Goal: Use online tool/utility: Utilize a website feature to perform a specific function

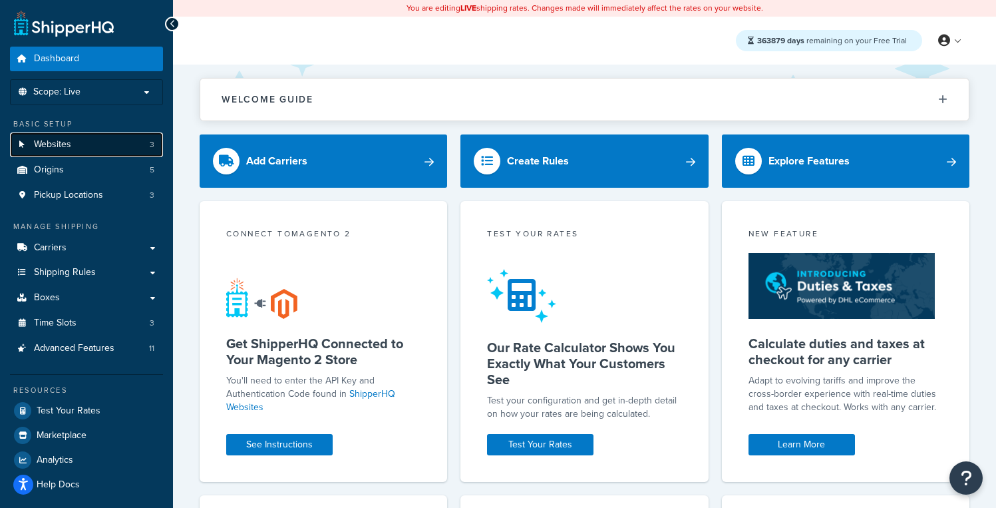
click at [138, 146] on link "Websites 3" at bounding box center [86, 144] width 153 height 25
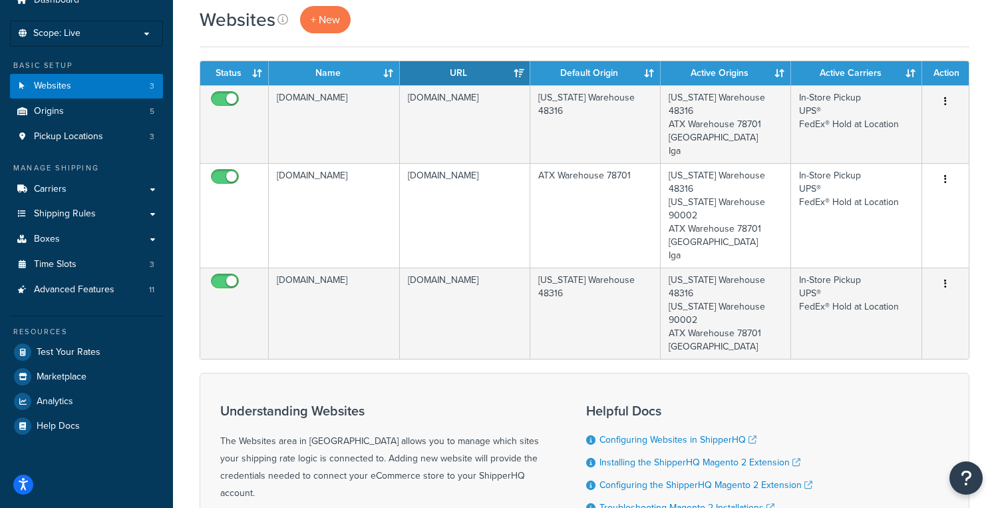
scroll to position [60, 0]
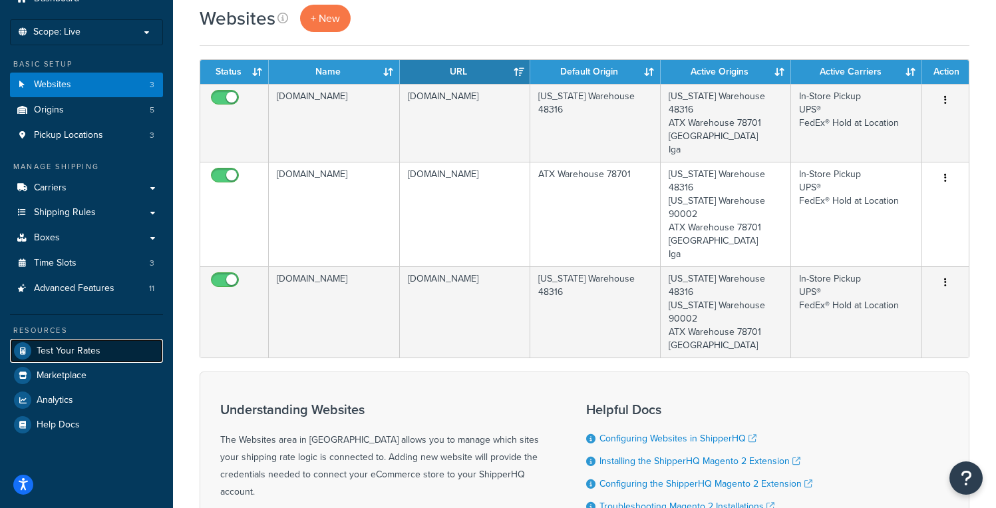
click at [100, 346] on link "Test Your Rates" at bounding box center [86, 351] width 153 height 24
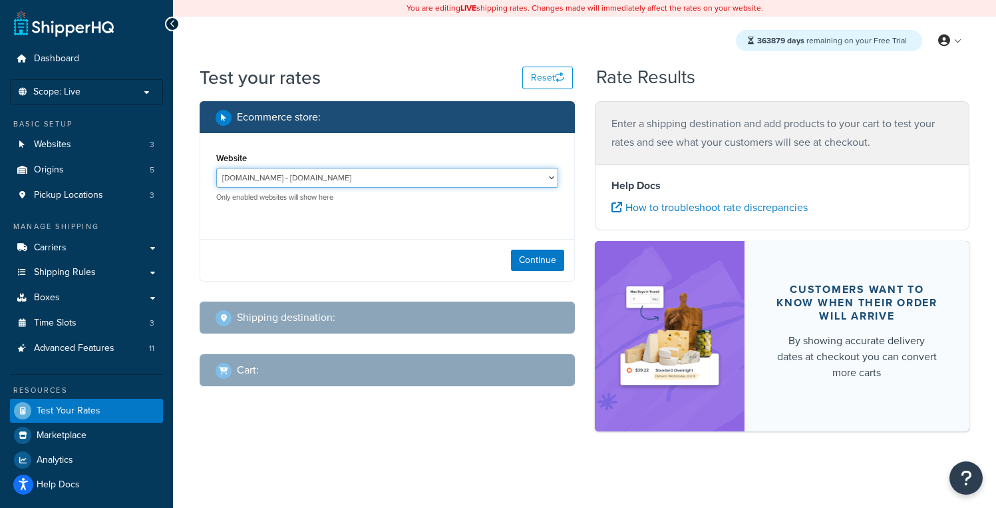
click at [291, 176] on select "oredemo.com - oredemo.com rachelchhay.com - rachelchhay.com test-rates.com - te…" at bounding box center [387, 178] width 342 height 20
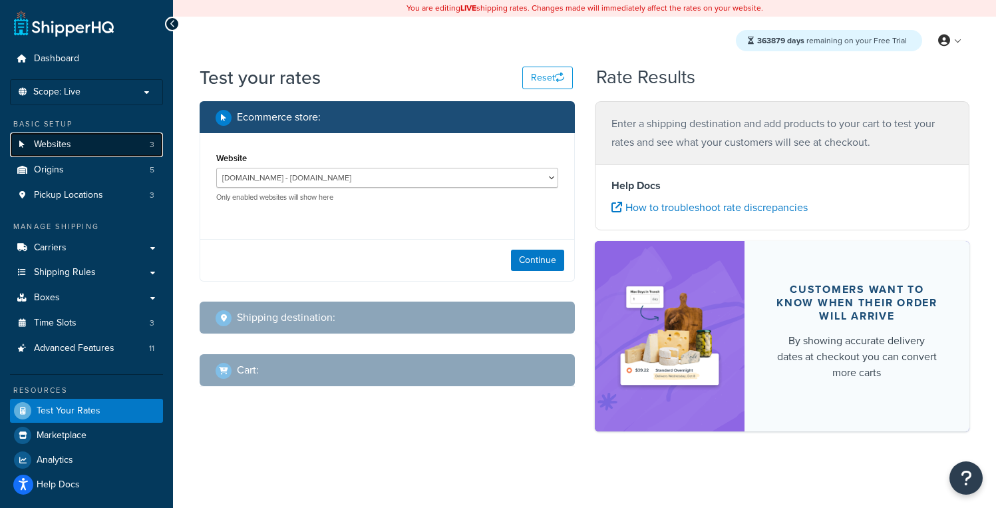
click at [97, 147] on link "Websites 3" at bounding box center [86, 144] width 153 height 25
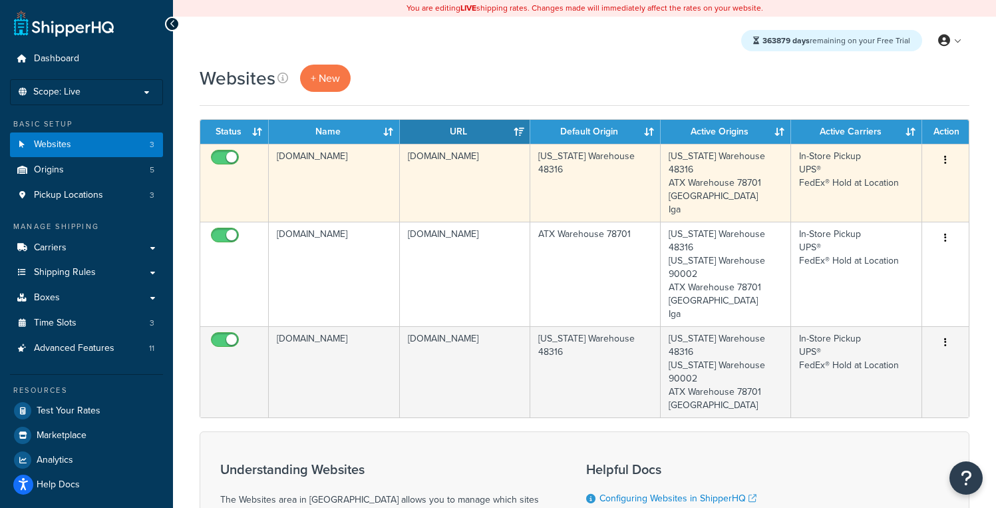
click at [232, 159] on input "checkbox" at bounding box center [226, 160] width 37 height 17
checkbox input "false"
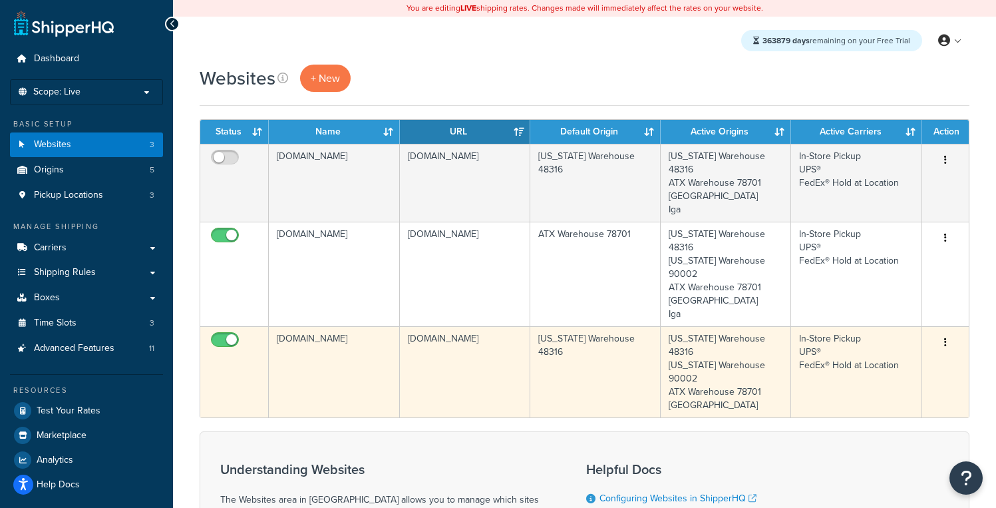
click at [234, 335] on input "checkbox" at bounding box center [226, 343] width 37 height 17
checkbox input "false"
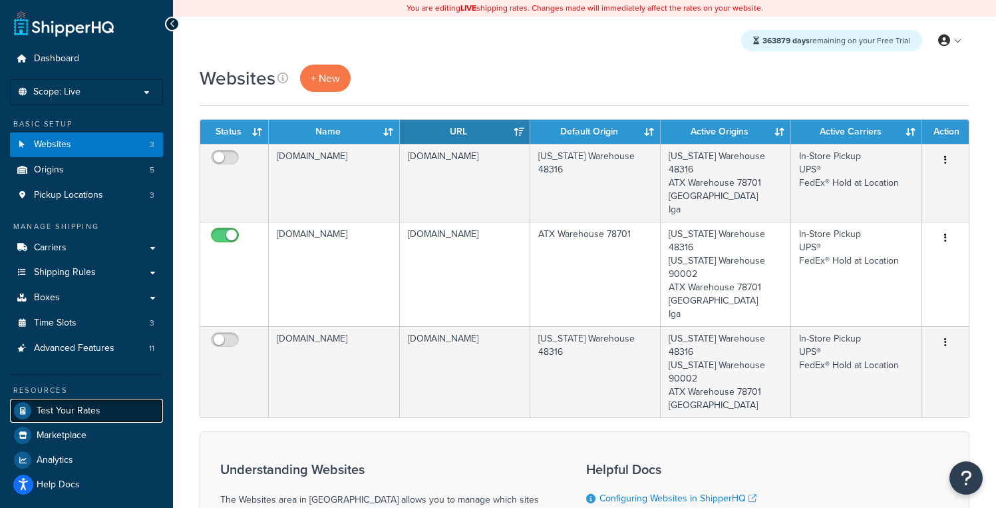
click at [99, 405] on link "Test Your Rates" at bounding box center [86, 411] width 153 height 24
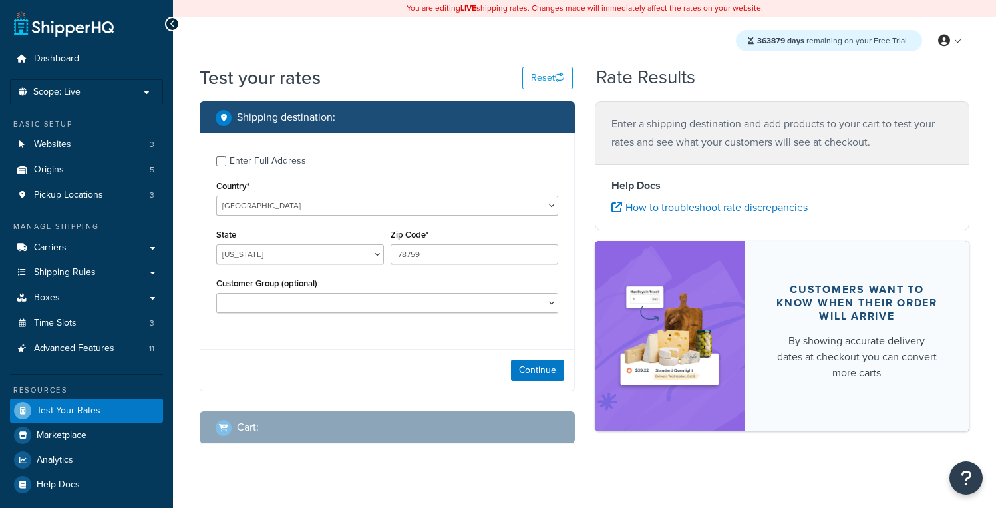
select select "[GEOGRAPHIC_DATA]"
click at [54, 146] on span "Websites" at bounding box center [52, 144] width 37 height 11
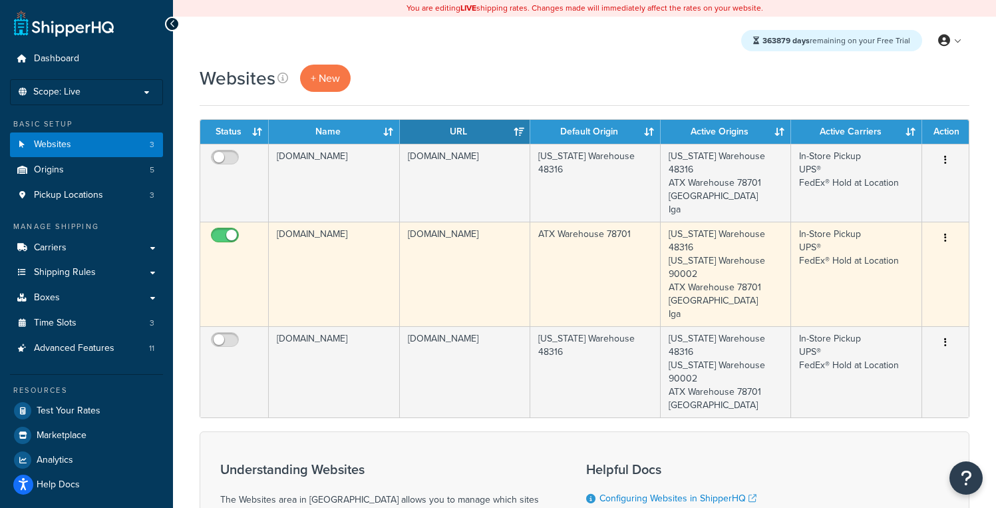
click at [373, 269] on td "[DOMAIN_NAME]" at bounding box center [334, 274] width 130 height 104
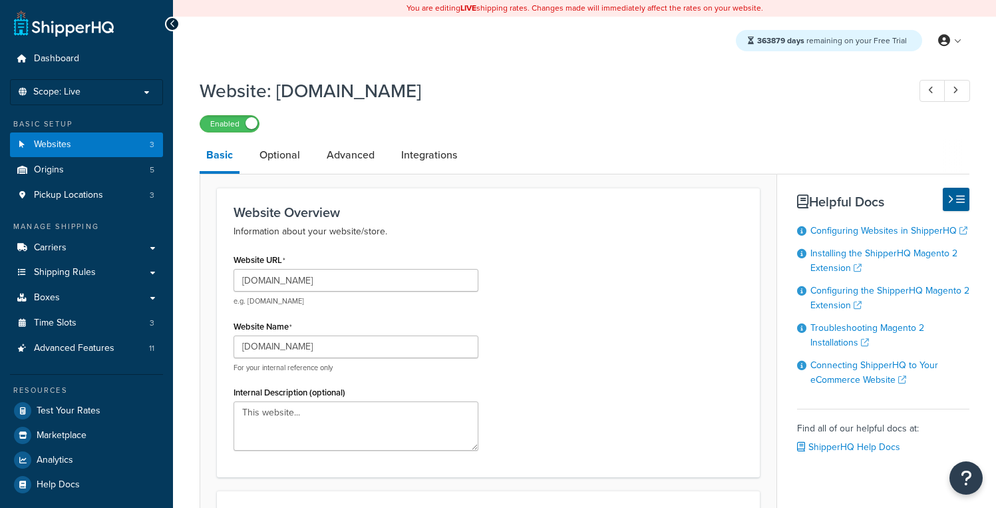
select select "72838"
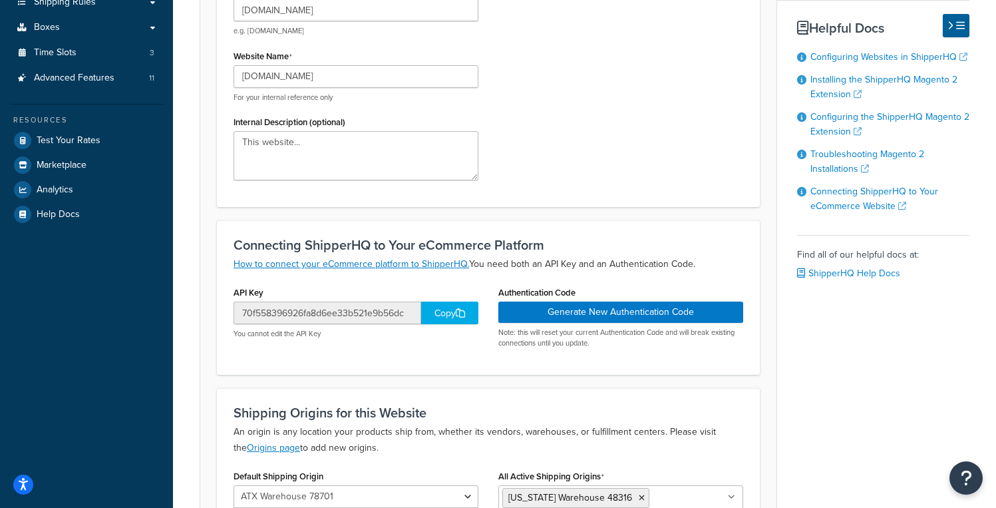
scroll to position [274, 0]
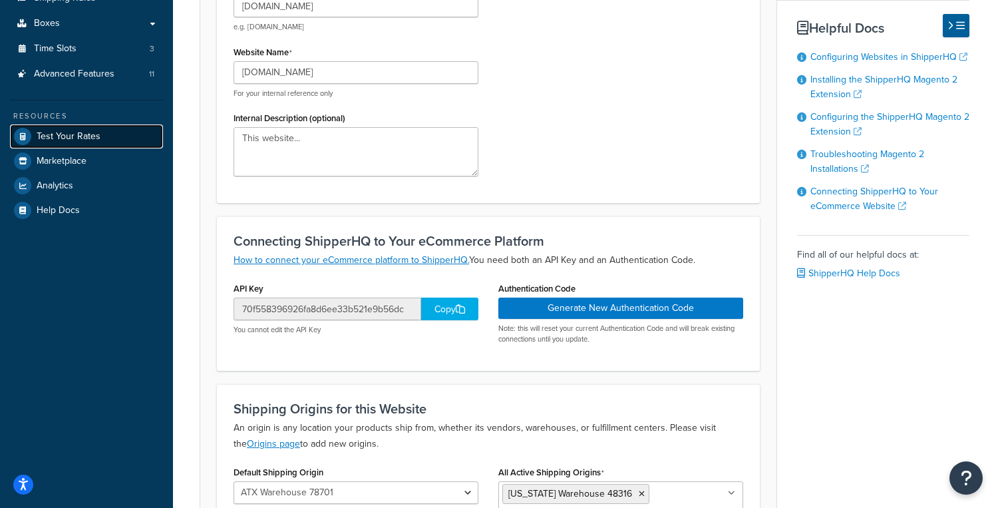
click at [83, 143] on link "Test Your Rates" at bounding box center [86, 136] width 153 height 24
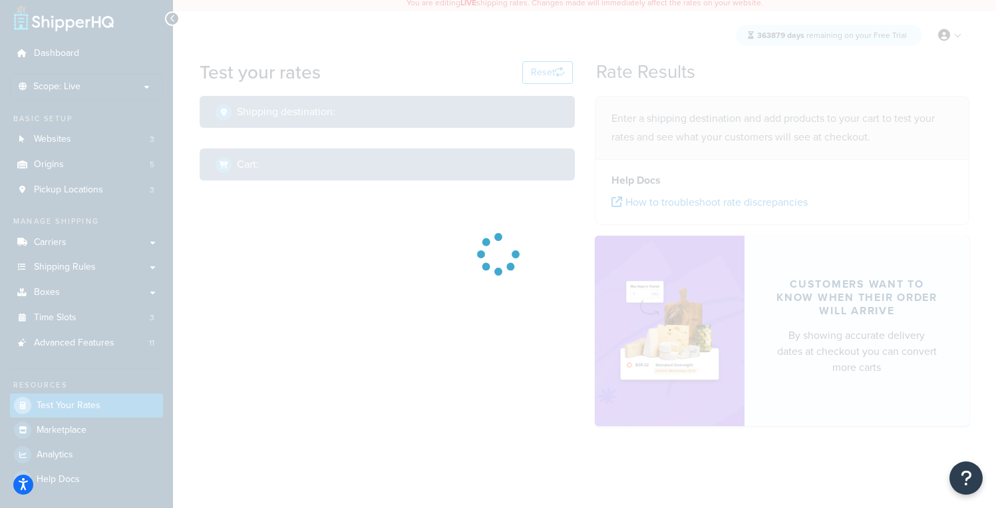
select select "TX"
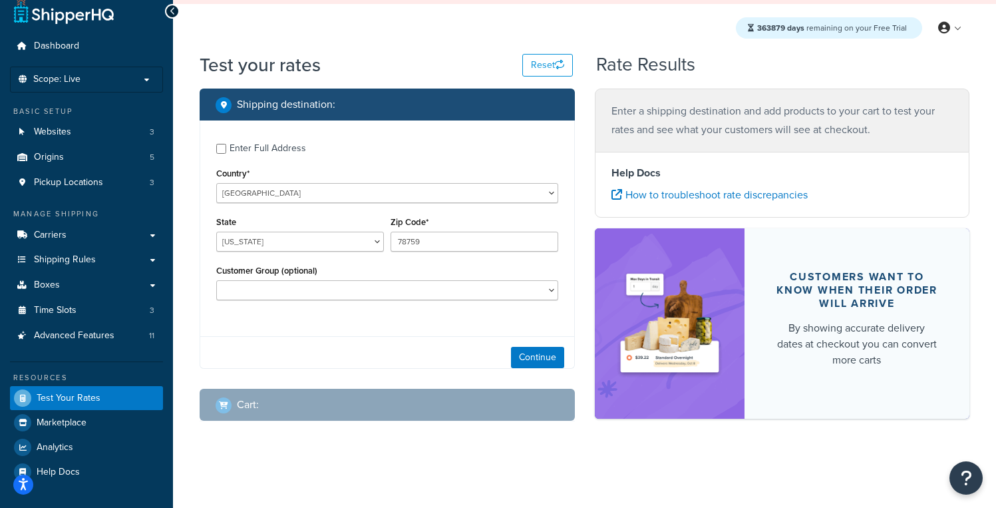
scroll to position [23, 0]
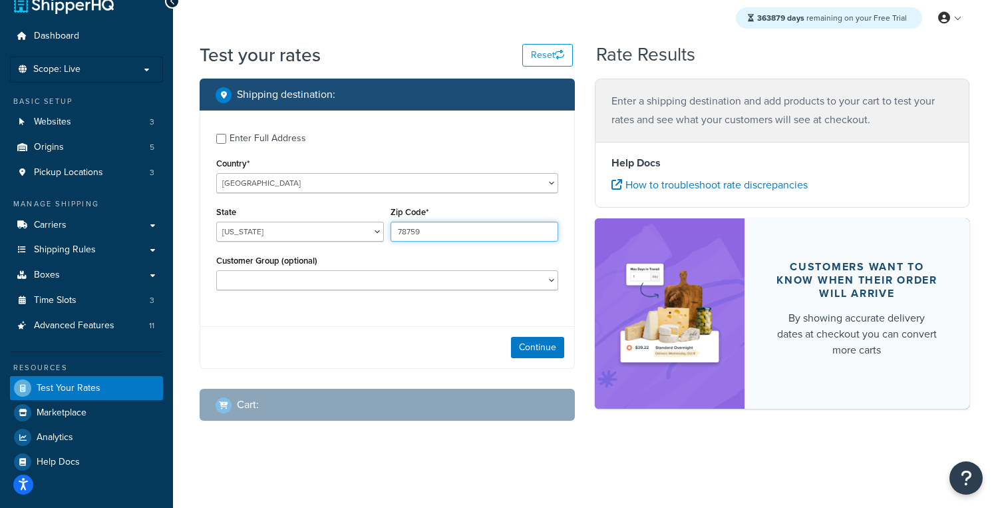
click at [426, 226] on input "78759" at bounding box center [475, 232] width 168 height 20
type input "78703"
click at [534, 348] on button "Continue" at bounding box center [537, 347] width 53 height 21
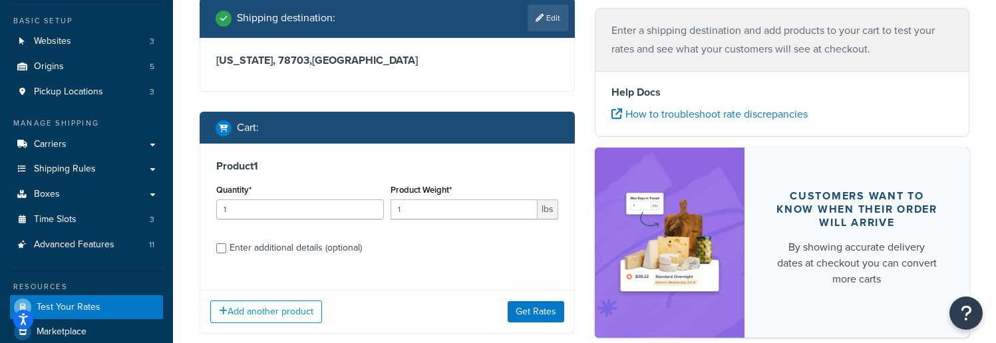
scroll to position [107, 0]
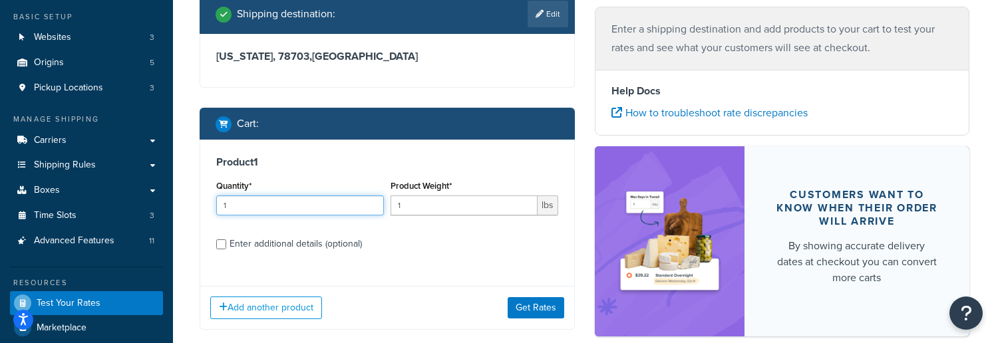
click at [252, 205] on input "1" at bounding box center [300, 206] width 168 height 20
type input "10"
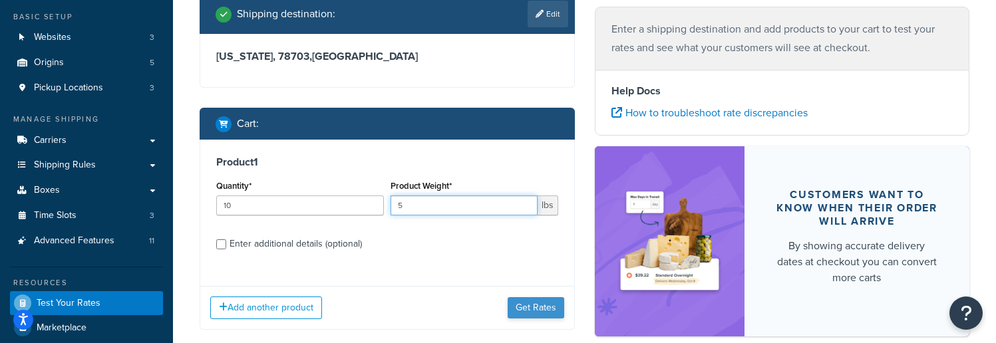
type input "5"
click at [523, 308] on button "Get Rates" at bounding box center [536, 307] width 57 height 21
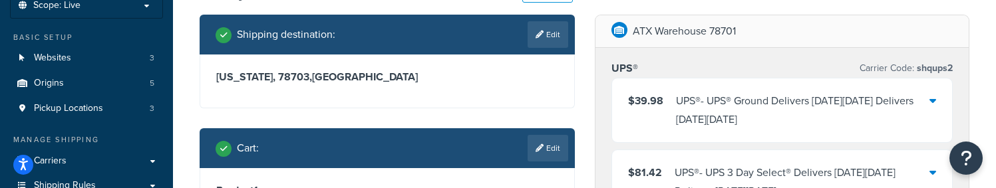
scroll to position [0, 0]
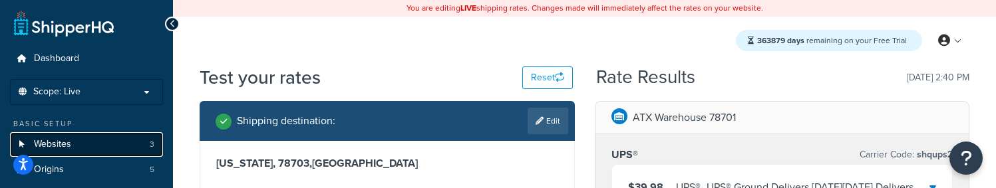
click at [97, 139] on link "Websites 3" at bounding box center [86, 144] width 153 height 25
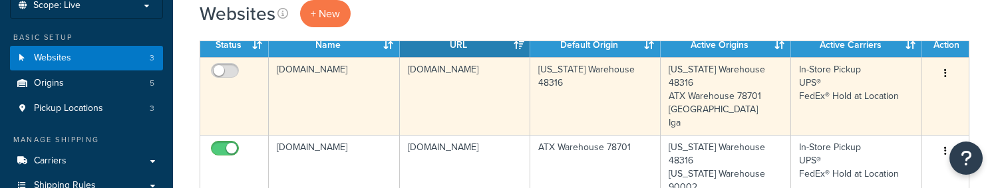
scroll to position [88, 0]
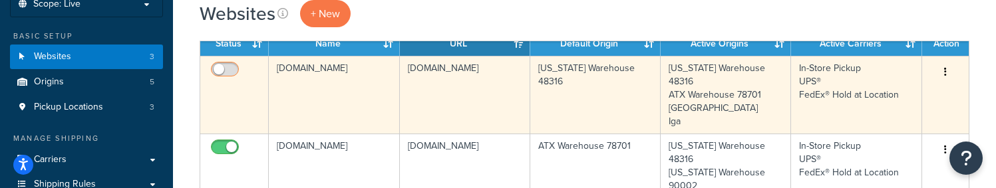
click at [218, 72] on input "checkbox" at bounding box center [226, 73] width 37 height 17
checkbox input "true"
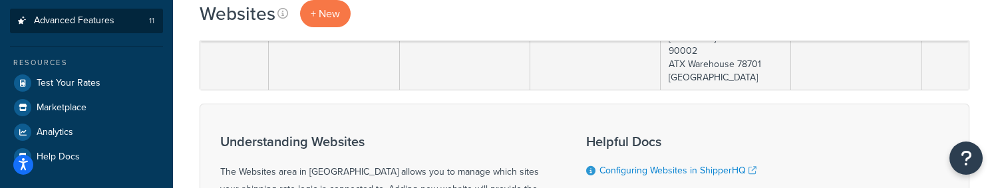
scroll to position [336, 0]
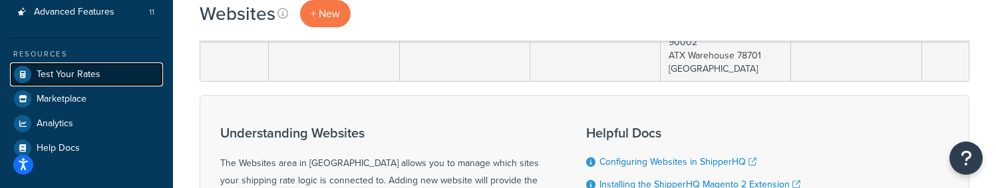
click at [88, 81] on link "Test Your Rates" at bounding box center [86, 75] width 153 height 24
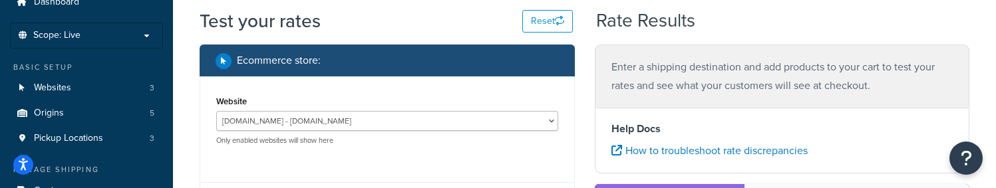
scroll to position [62, 0]
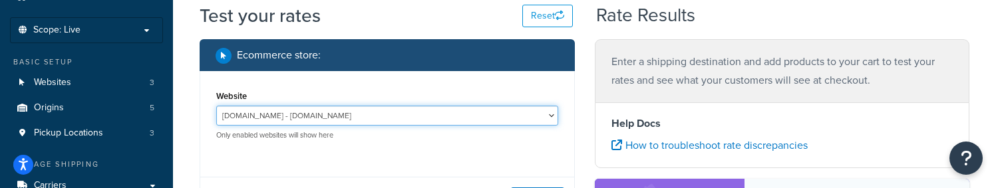
click at [350, 117] on select "rachelchhay.com - rachelchhay.com test-rates.com - test-rates.com" at bounding box center [387, 116] width 342 height 20
select select "f8ac45640932e12583f0fd03e7519737"
click at [216, 106] on select "rachelchhay.com - rachelchhay.com test-rates.com - test-rates.com" at bounding box center [387, 116] width 342 height 20
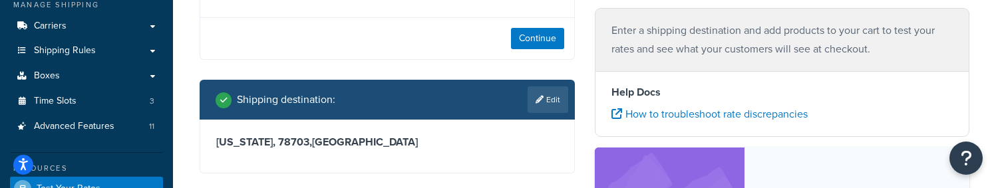
scroll to position [226, 0]
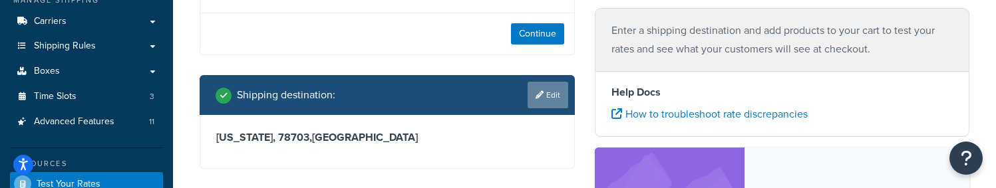
click at [554, 94] on link "Edit" at bounding box center [548, 95] width 41 height 27
select select "TX"
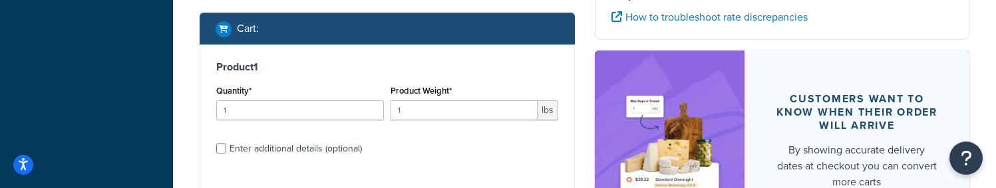
scroll to position [603, 0]
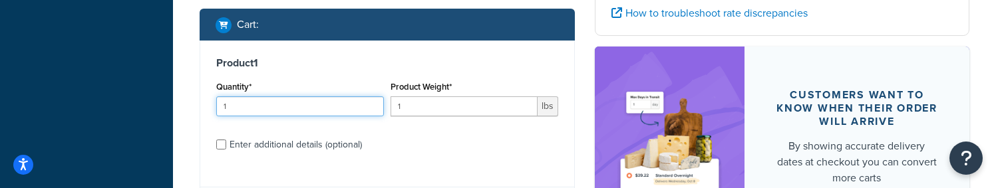
click at [346, 108] on input "1" at bounding box center [300, 106] width 168 height 20
type input "10"
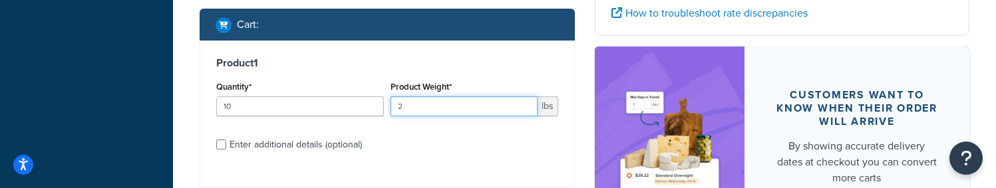
type input "1"
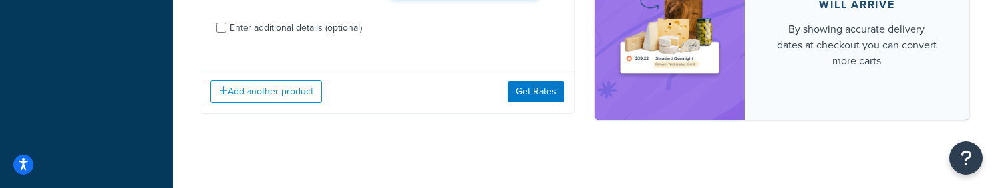
scroll to position [726, 0]
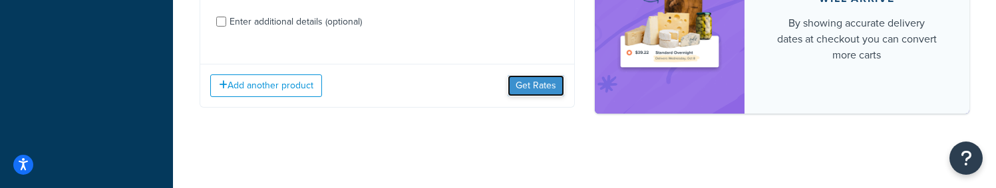
click at [529, 88] on button "Get Rates" at bounding box center [536, 85] width 57 height 21
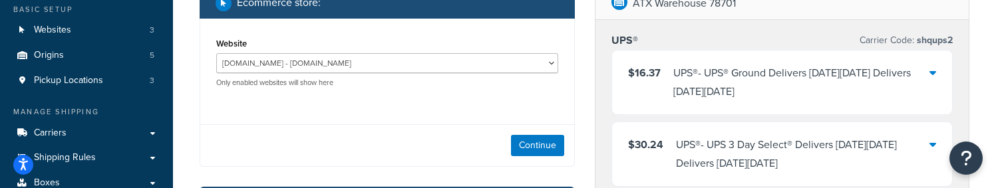
scroll to position [115, 0]
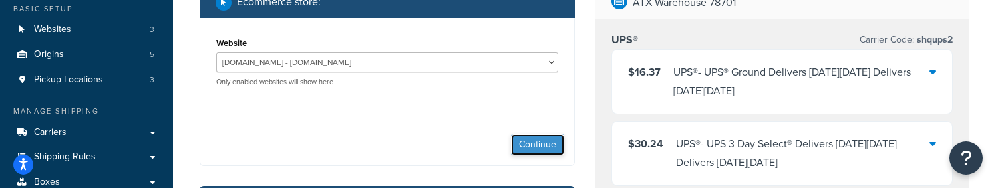
click at [547, 146] on button "Continue" at bounding box center [537, 144] width 53 height 21
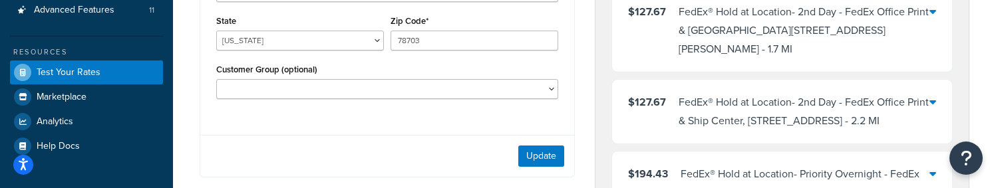
scroll to position [337, 0]
click at [468, 39] on input "78703" at bounding box center [475, 41] width 168 height 20
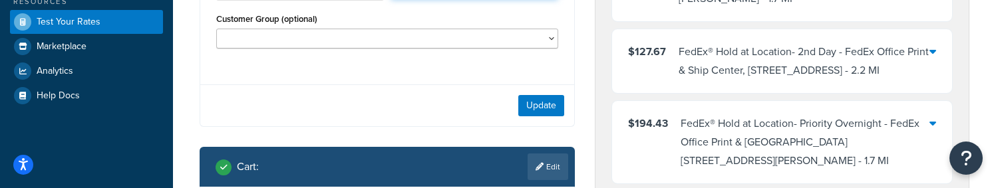
scroll to position [391, 0]
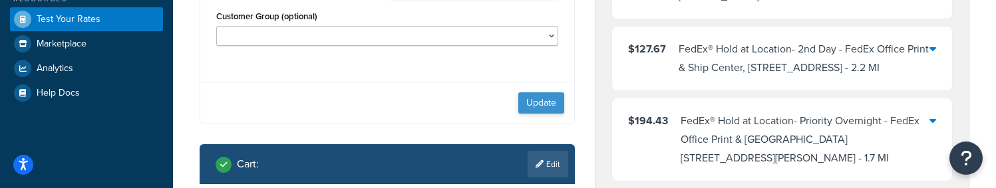
type input "78704"
click at [528, 100] on button "Update" at bounding box center [541, 102] width 46 height 21
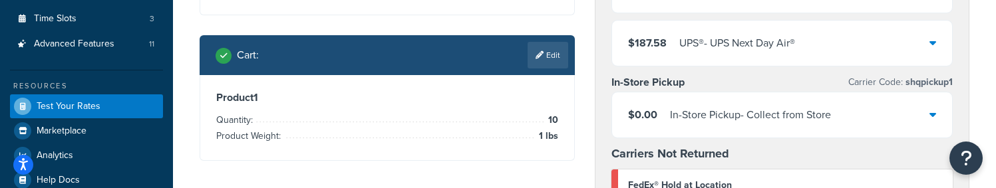
scroll to position [303, 0]
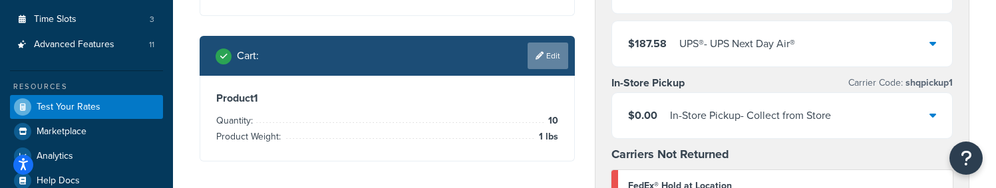
click at [557, 61] on link "Edit" at bounding box center [548, 56] width 41 height 27
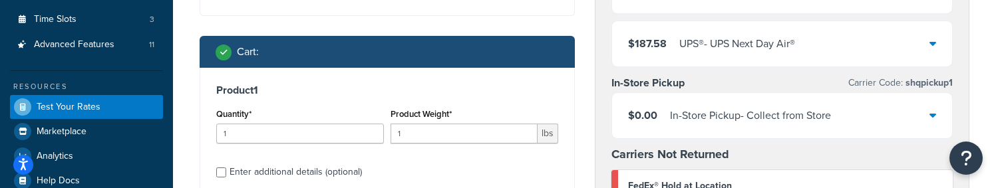
scroll to position [321, 0]
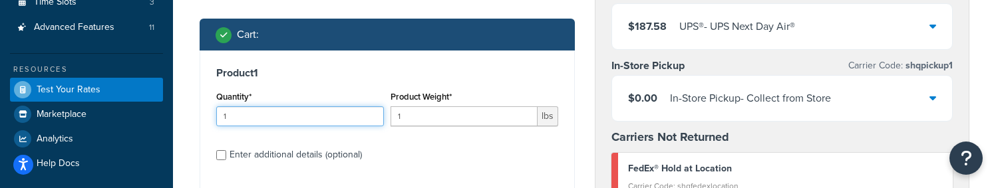
click at [316, 112] on input "1" at bounding box center [300, 116] width 168 height 20
type input "10"
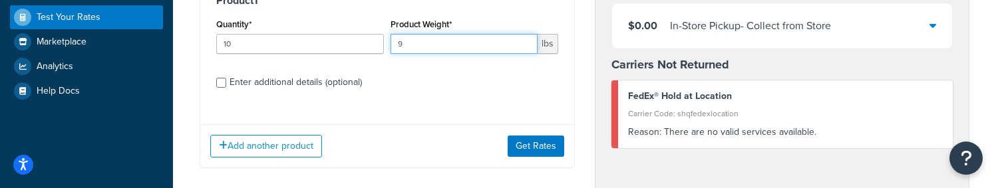
scroll to position [409, 0]
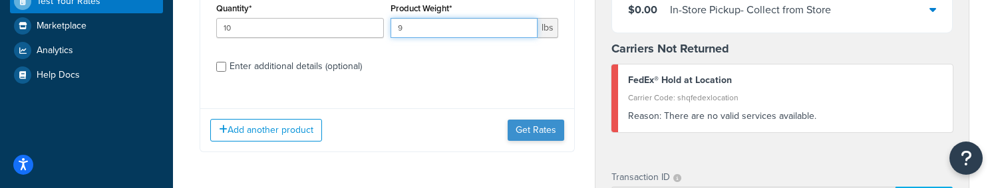
type input "9"
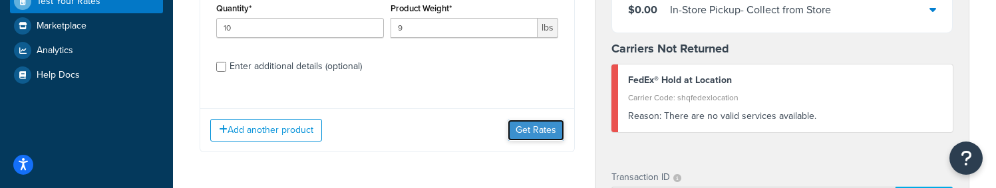
click at [520, 133] on button "Get Rates" at bounding box center [536, 130] width 57 height 21
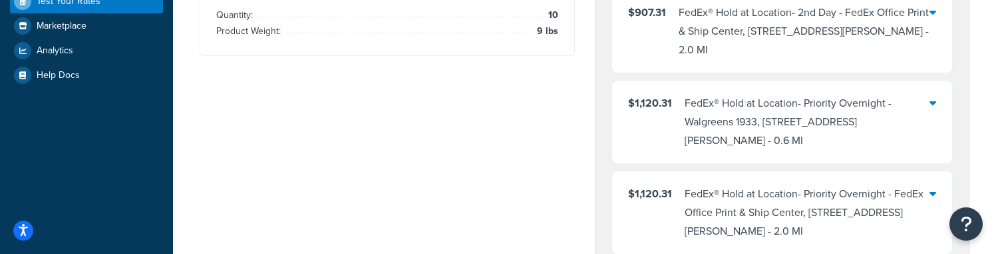
scroll to position [0, 0]
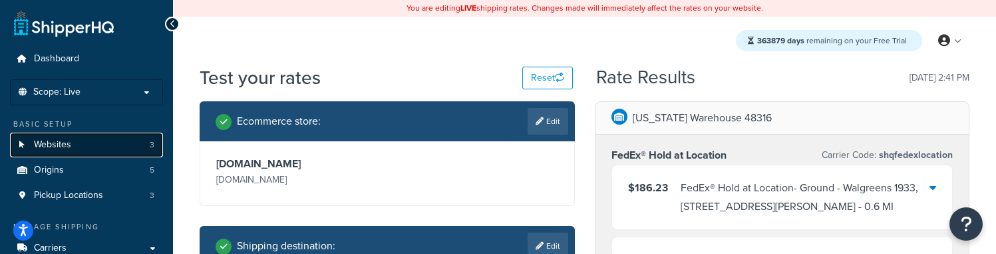
click at [75, 150] on link "Websites 3" at bounding box center [86, 144] width 153 height 25
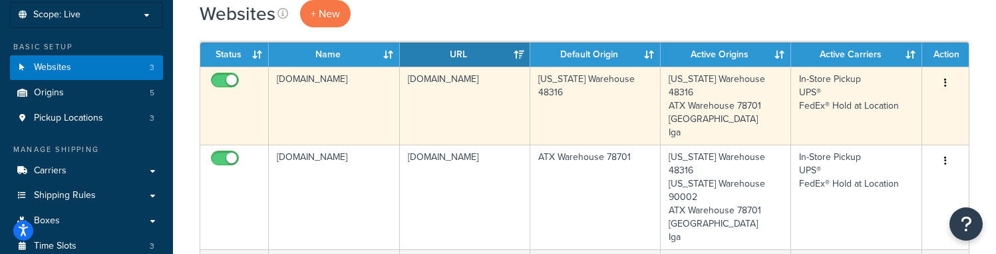
scroll to position [79, 0]
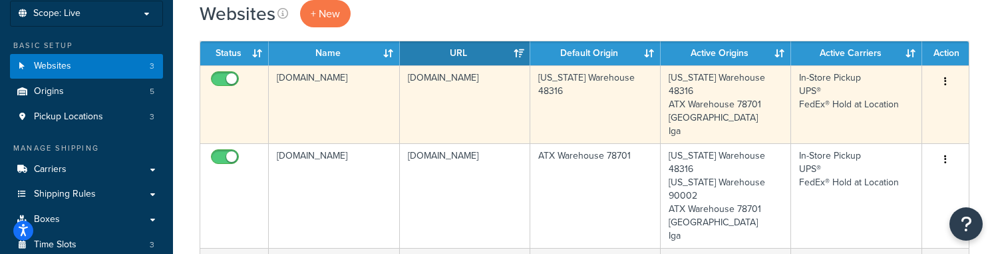
click at [353, 92] on td "[DOMAIN_NAME]" at bounding box center [334, 104] width 130 height 78
